Goal: Task Accomplishment & Management: Use online tool/utility

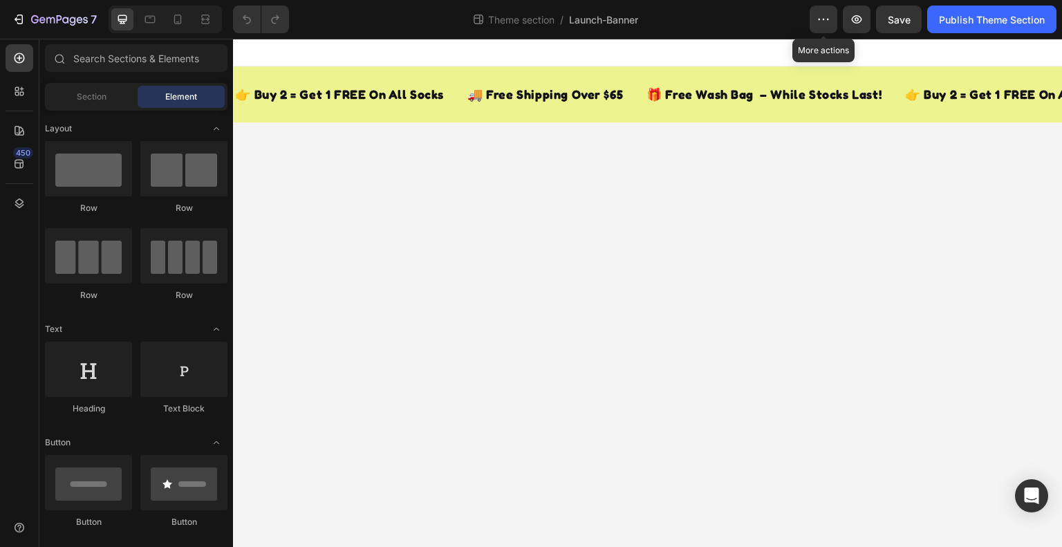
click at [829, 16] on icon "button" at bounding box center [824, 19] width 14 height 14
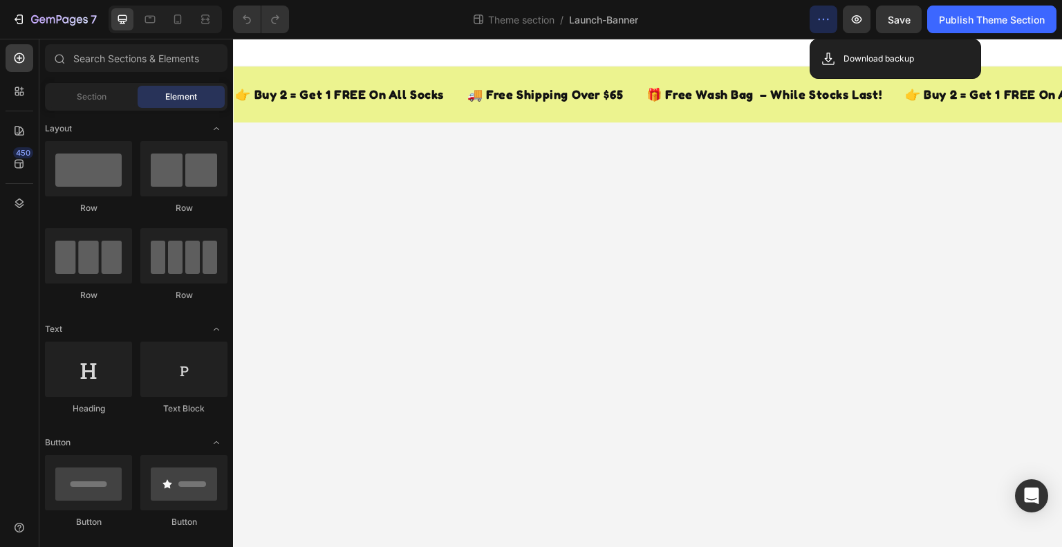
click at [829, 16] on icon "button" at bounding box center [824, 19] width 14 height 14
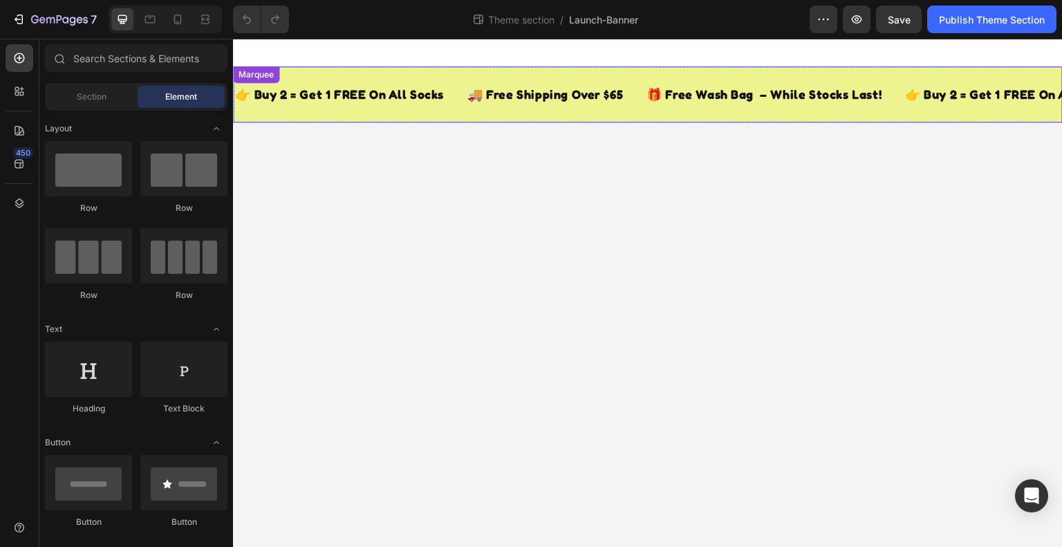
click at [636, 93] on div "🚚 Free Shipping Over $65 Text Block" at bounding box center [555, 94] width 179 height 34
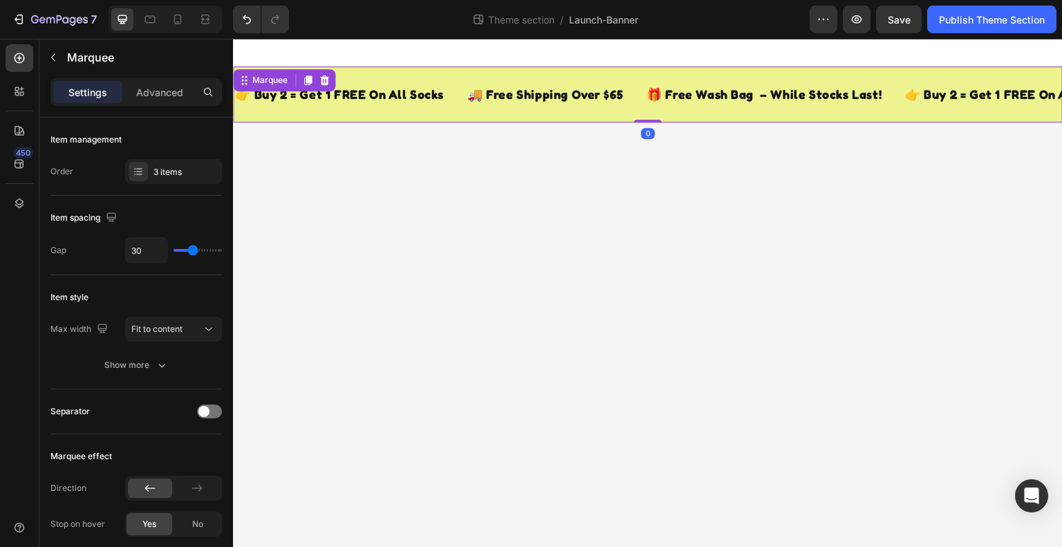
click at [636, 93] on div "🚚 Free Shipping Over $65 Text Block" at bounding box center [555, 94] width 179 height 34
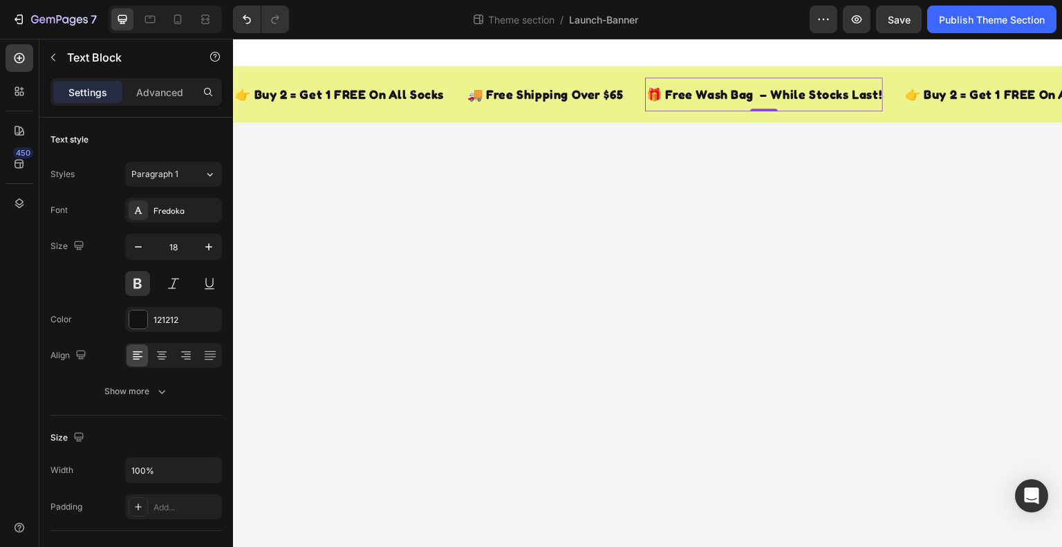
click at [674, 93] on p "🎁 Free Wash Bag – While Stocks Last!" at bounding box center [764, 94] width 235 height 20
click at [732, 214] on body "👉 Buy 2 = Get 1 FREE On All Socks Text Block 🚚 Free Shipping Over $65 Text Bloc…" at bounding box center [648, 293] width 830 height 509
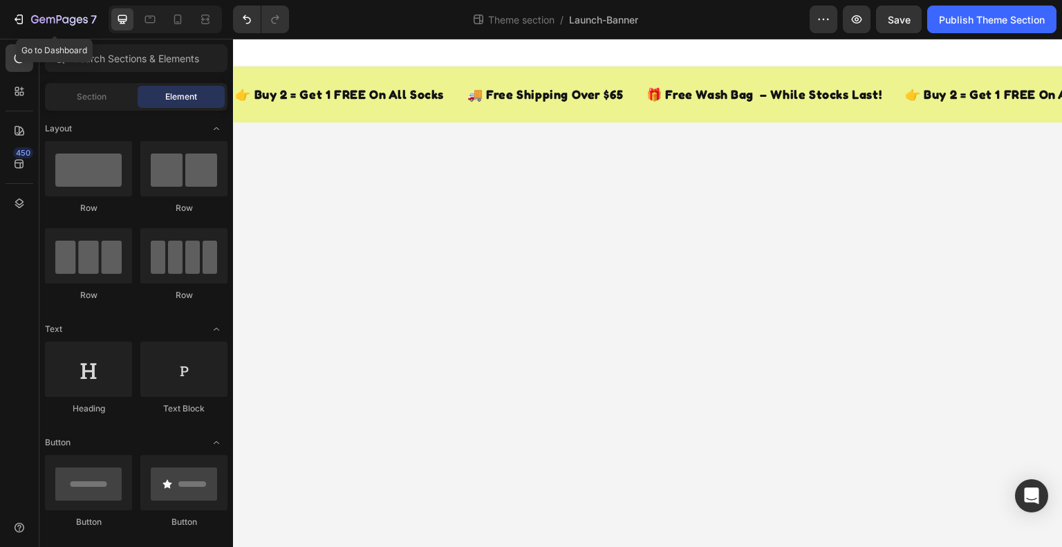
click at [19, 17] on icon "button" at bounding box center [19, 19] width 14 height 14
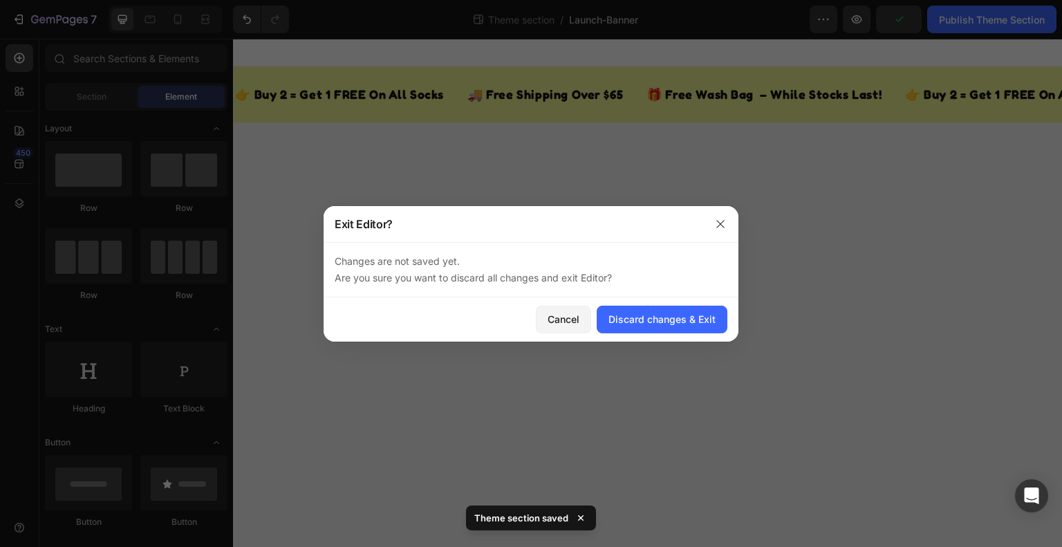
click at [678, 323] on div "Discard changes & Exit" at bounding box center [662, 319] width 107 height 15
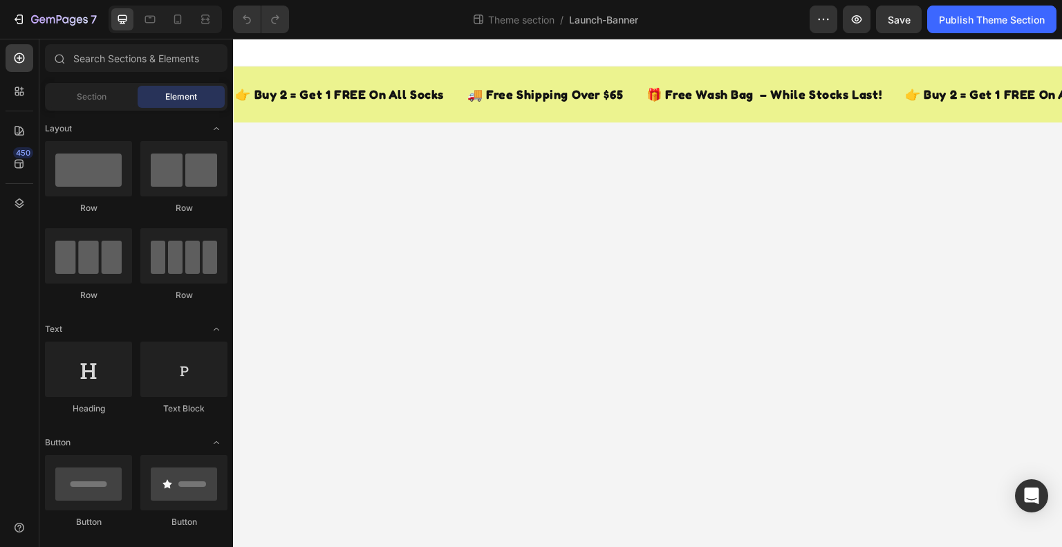
drag, startPoint x: 790, startPoint y: 183, endPoint x: 759, endPoint y: 132, distance: 59.9
click at [759, 132] on body "👉 Buy 2 = Get 1 FREE On All Socks Text Block 🚚 Free Shipping Over $65 Text Bloc…" at bounding box center [648, 293] width 830 height 509
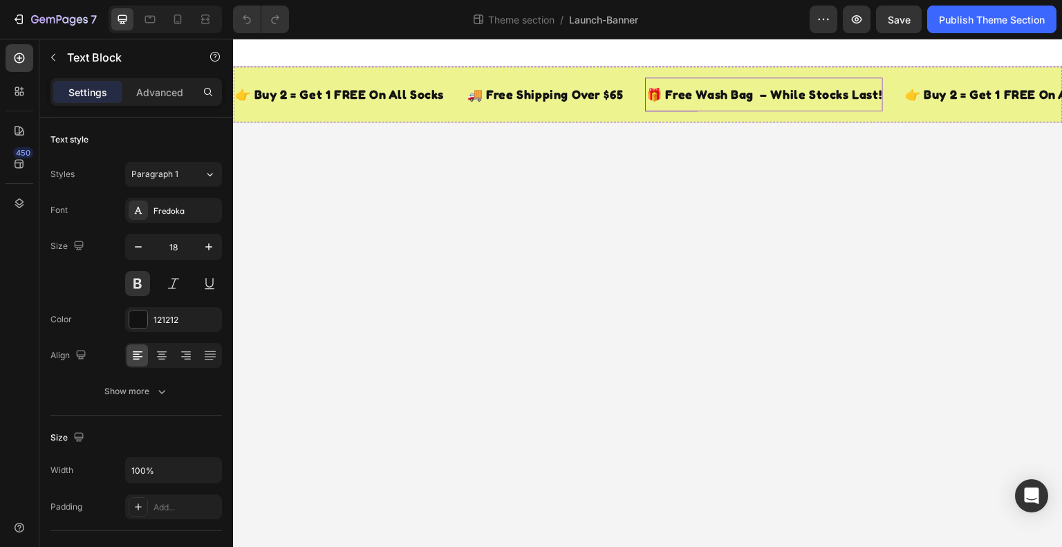
click at [709, 83] on div "🎁 Free Wash Bag – While Stocks Last!" at bounding box center [764, 94] width 238 height 23
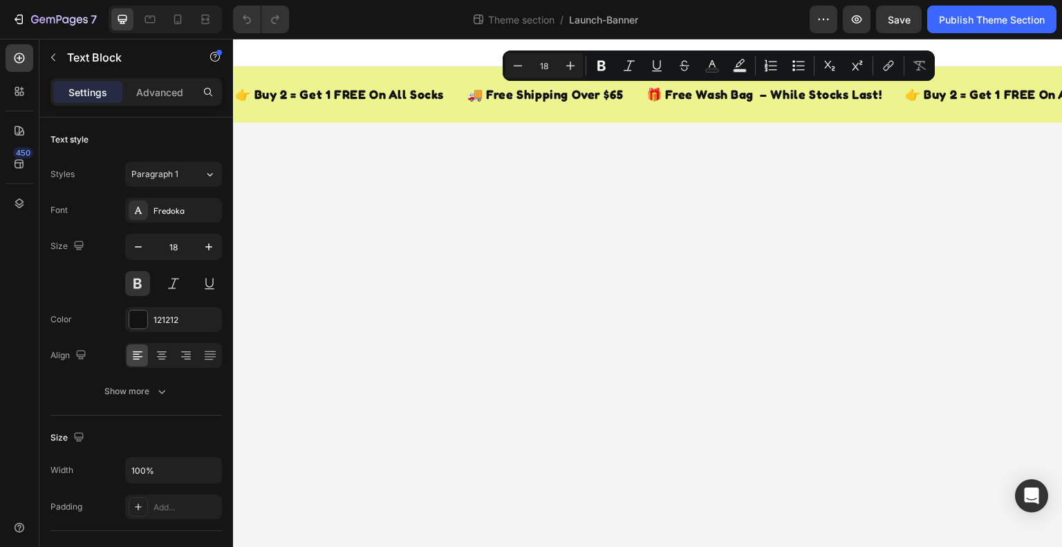
click at [735, 163] on body "👉 Buy 2 = Get 1 FREE On All Socks Text Block 🚚 Free Shipping Over $65 Text Bloc…" at bounding box center [648, 293] width 830 height 509
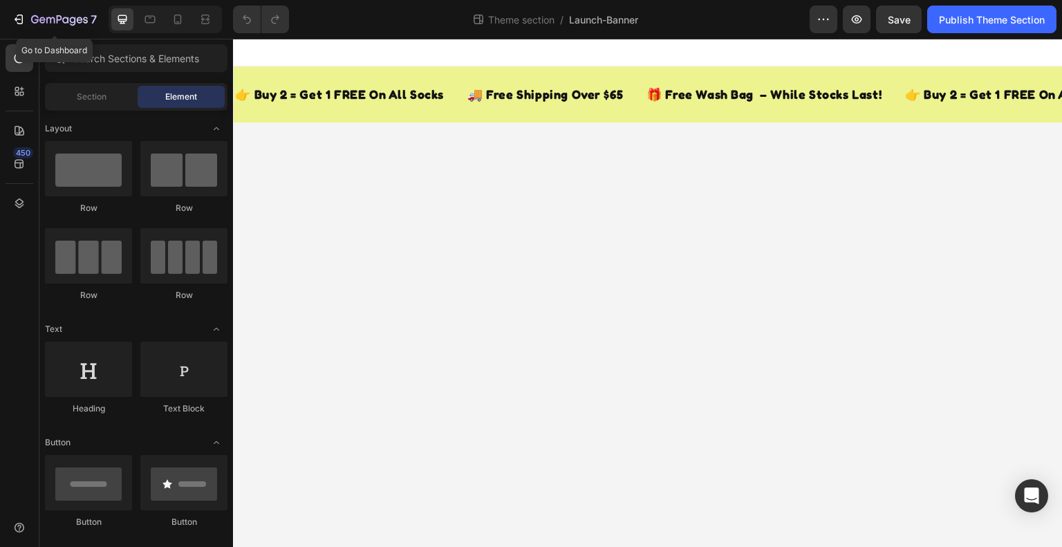
click at [28, 19] on div "7" at bounding box center [54, 19] width 85 height 17
click at [523, 10] on div "Theme section /" at bounding box center [518, 19] width 92 height 22
